Goal: Task Accomplishment & Management: Manage account settings

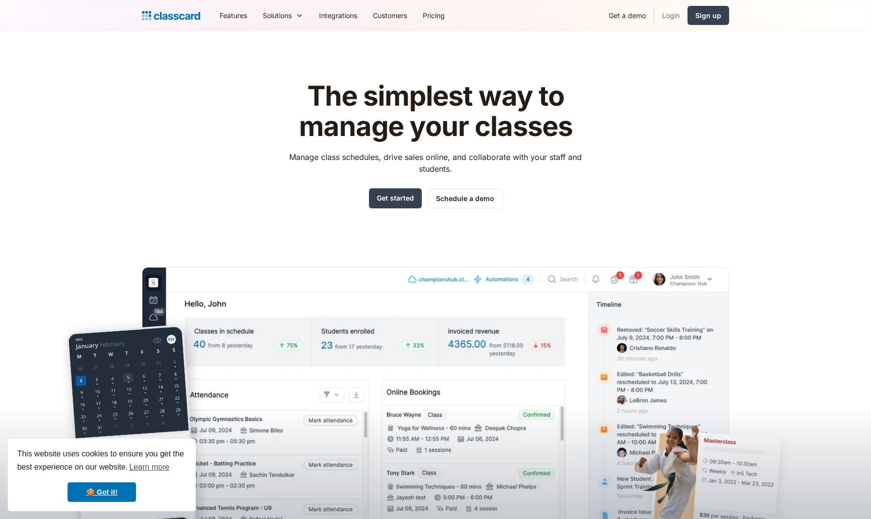
click at [673, 13] on link "Login" at bounding box center [670, 15] width 33 height 22
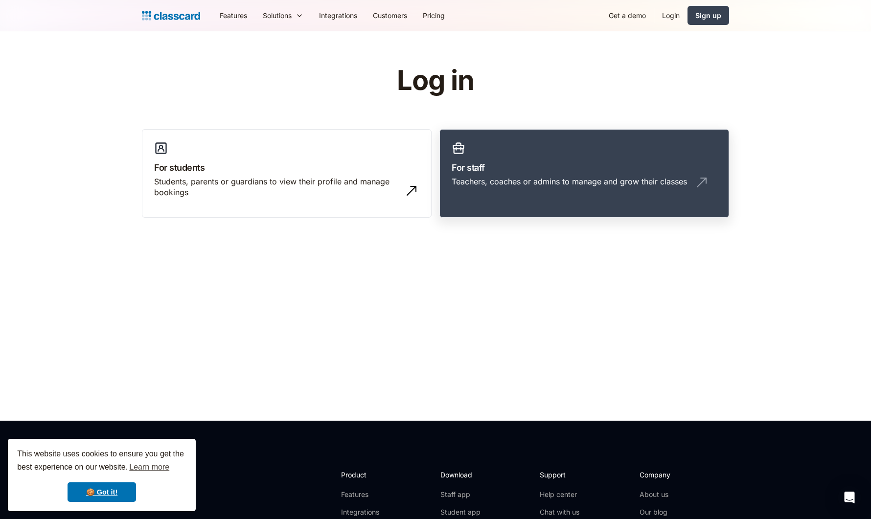
click at [548, 147] on link "For staff Teachers, coaches or admins to manage and grow their classes" at bounding box center [584, 173] width 290 height 89
